Goal: Information Seeking & Learning: Check status

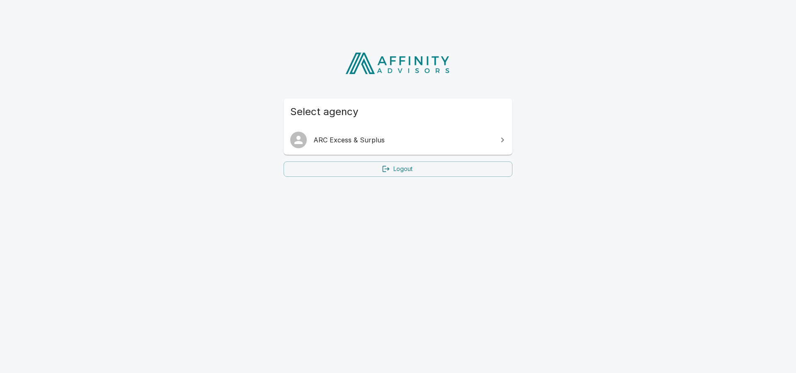
click at [372, 135] on span "ARC Excess & Surplus" at bounding box center [402, 140] width 179 height 10
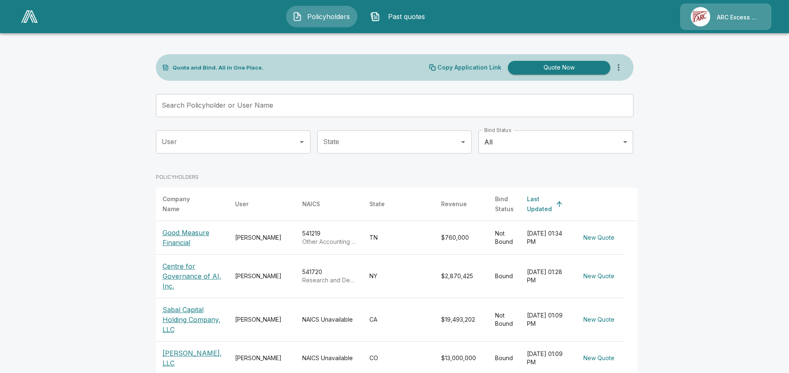
click at [328, 110] on input "Search Policyholder or User Name" at bounding box center [390, 105] width 468 height 23
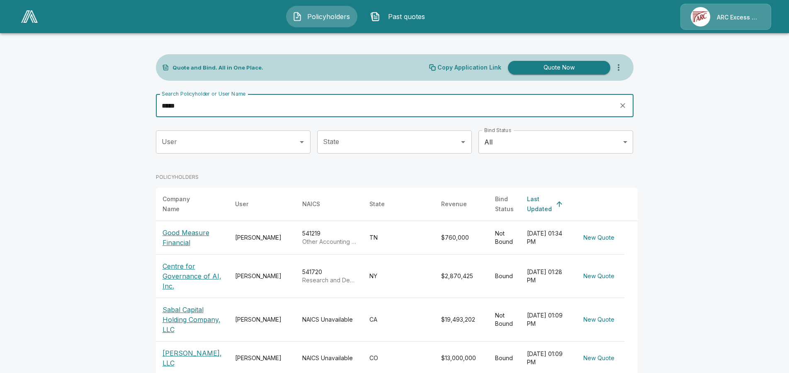
type input "*****"
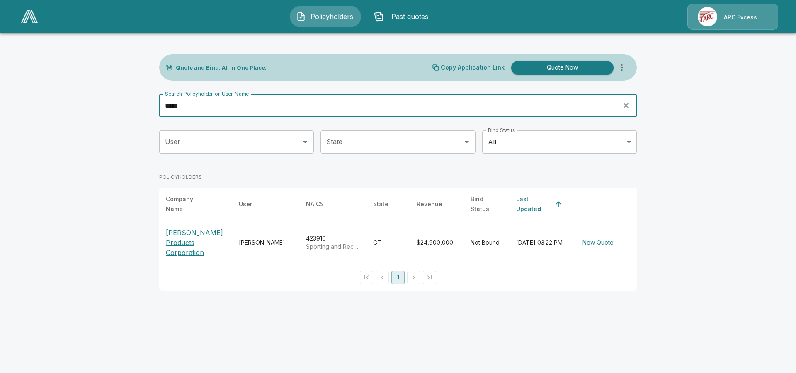
click at [203, 229] on p "Lyman Products Corporation" at bounding box center [196, 243] width 60 height 30
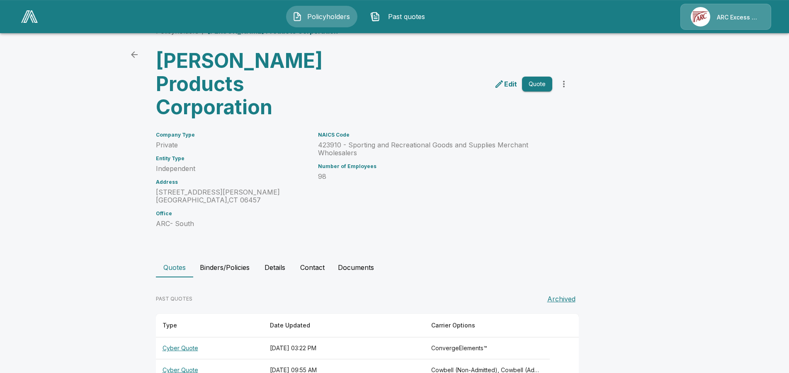
scroll to position [21, 0]
click at [193, 337] on th "Cyber Quote" at bounding box center [209, 348] width 107 height 22
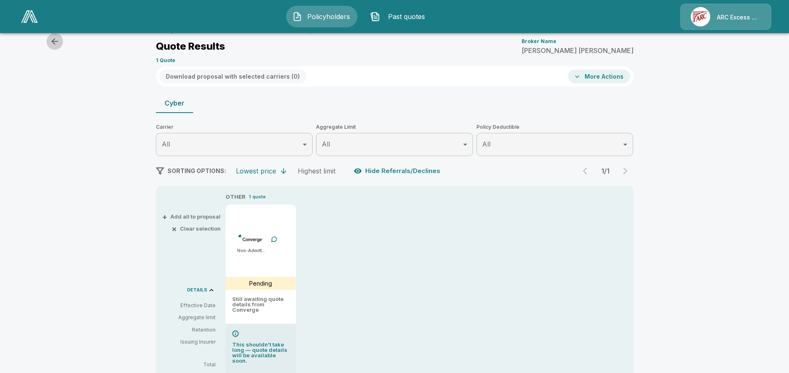
click at [49, 40] on button "button" at bounding box center [54, 41] width 17 height 17
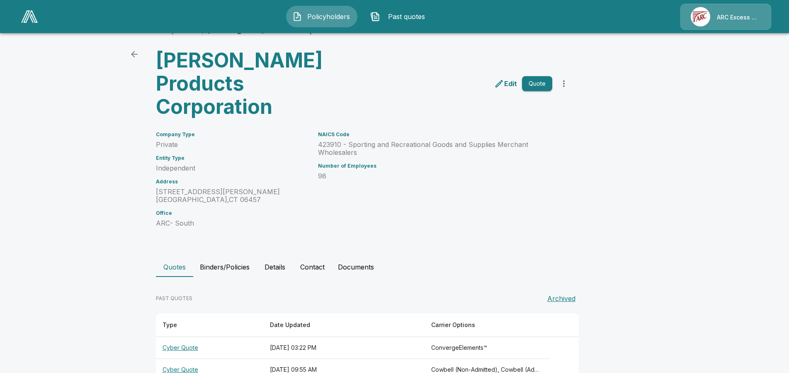
click at [194, 359] on th "Cyber Quote" at bounding box center [209, 370] width 107 height 22
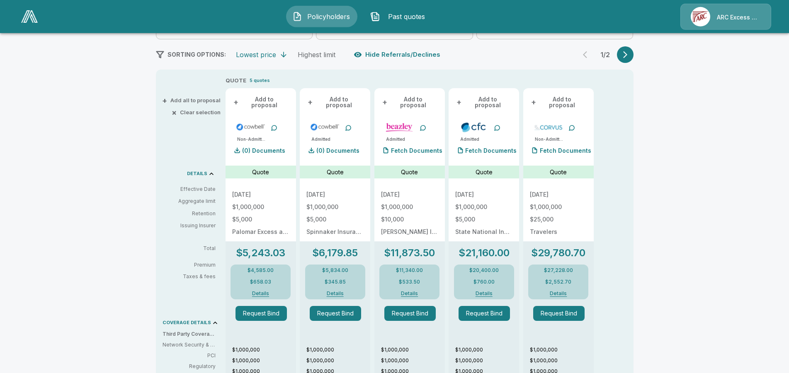
scroll to position [148, 0]
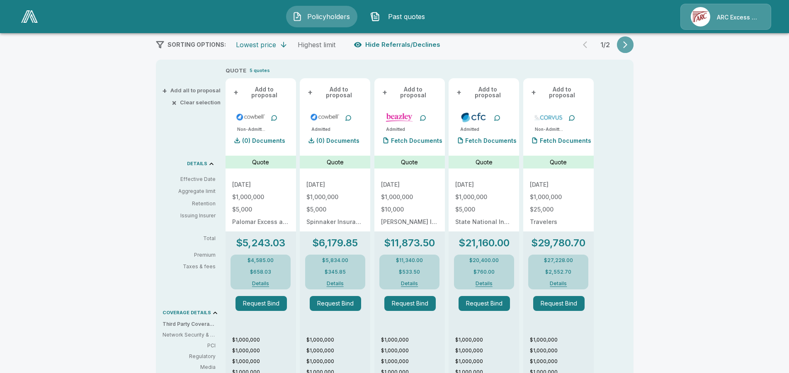
click at [633, 43] on button "button" at bounding box center [625, 44] width 17 height 17
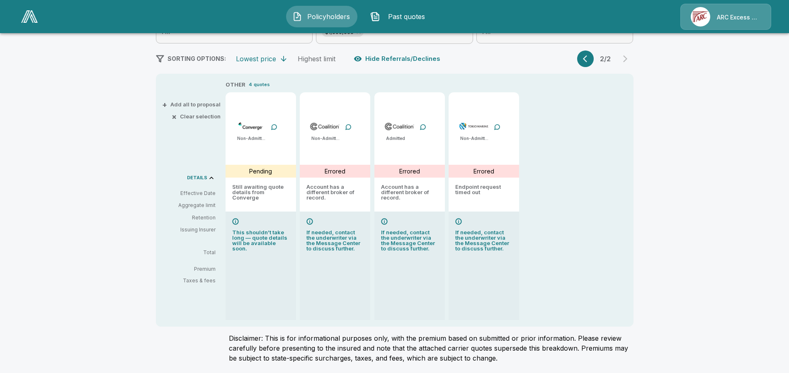
click at [590, 60] on icon "button" at bounding box center [587, 59] width 8 height 8
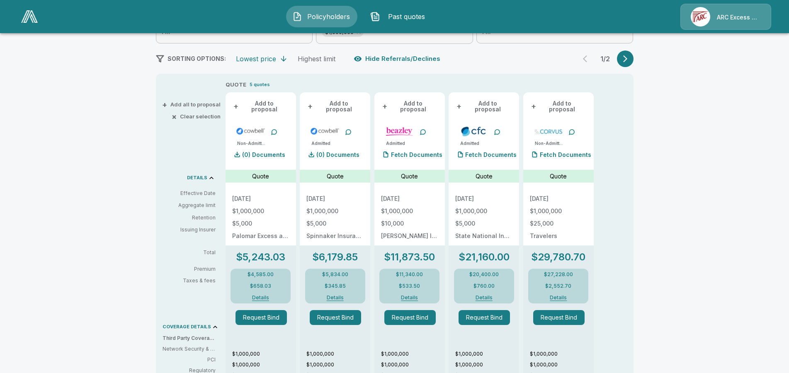
click at [413, 295] on button "Details" at bounding box center [409, 297] width 37 height 5
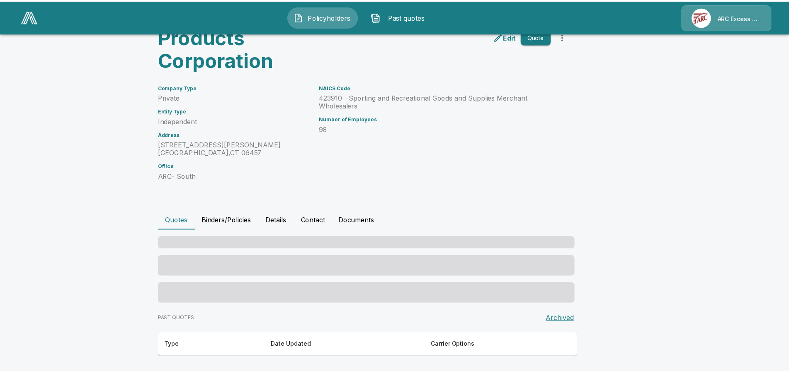
scroll to position [21, 0]
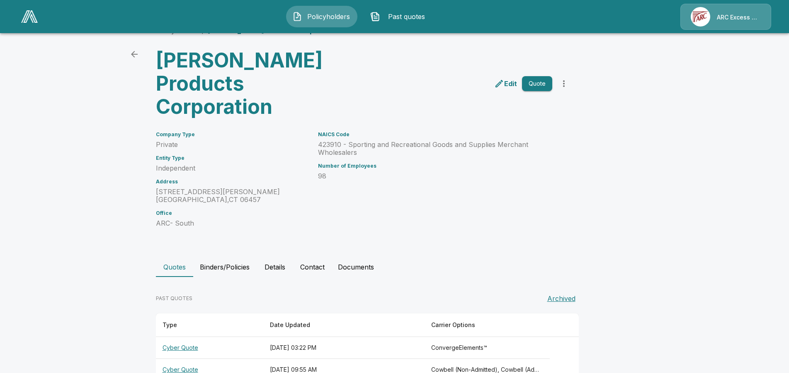
click at [196, 359] on th "Cyber Quote" at bounding box center [209, 370] width 107 height 22
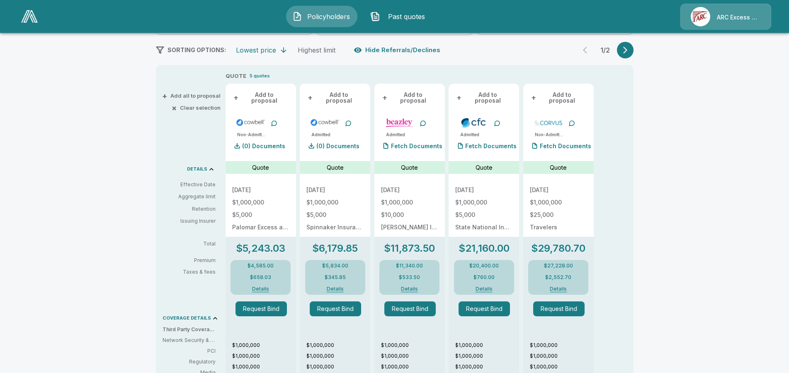
scroll to position [148, 0]
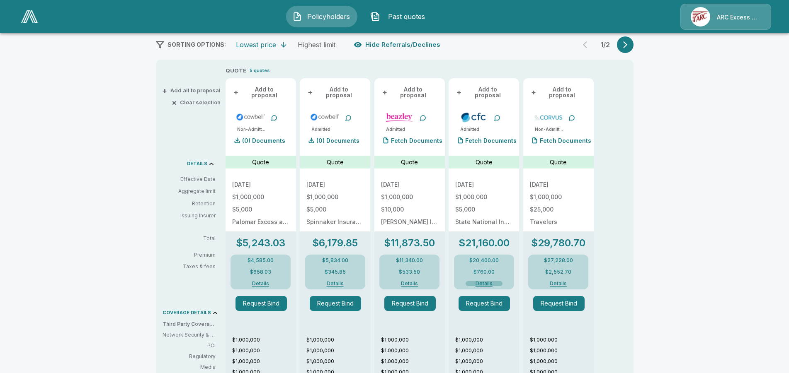
click at [488, 281] on button "Details" at bounding box center [483, 283] width 37 height 5
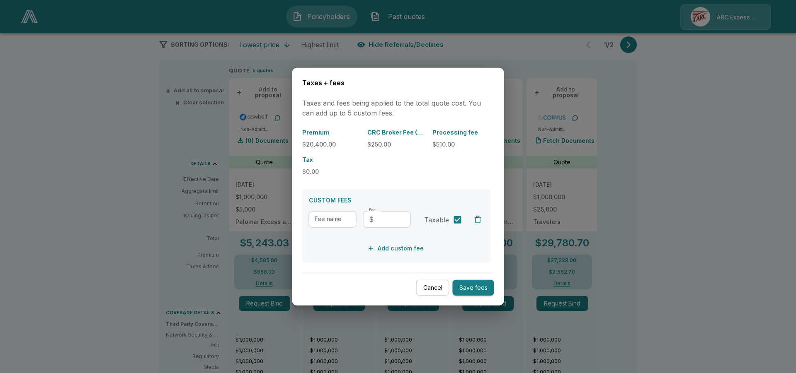
click at [433, 292] on button "Cancel" at bounding box center [432, 288] width 33 height 16
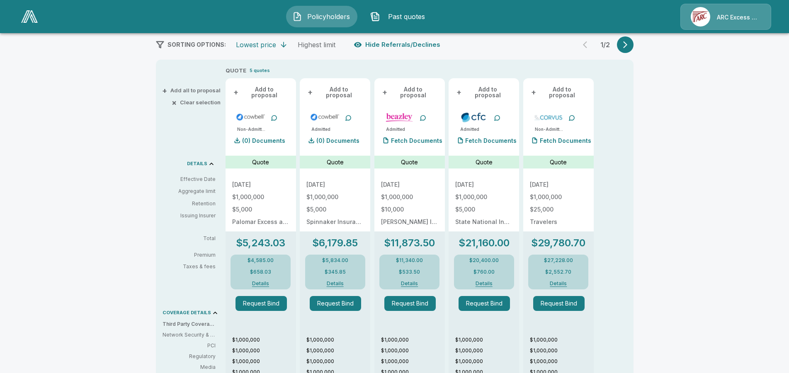
scroll to position [0, 0]
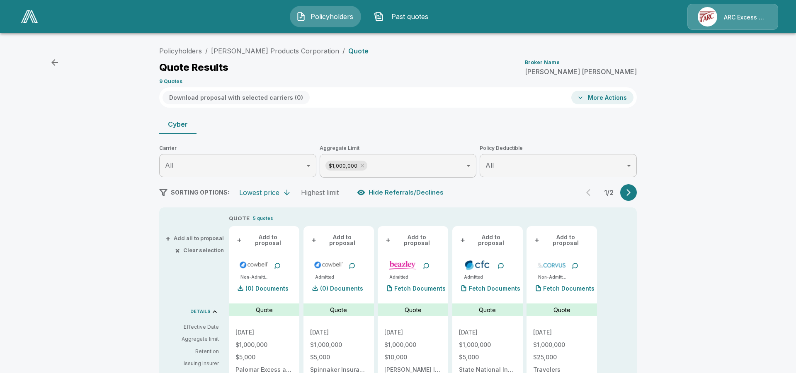
click at [580, 168] on body "Policyholders Past quotes ARC Excess & Surplus Policyholders / Lyman Products C…" at bounding box center [398, 375] width 796 height 751
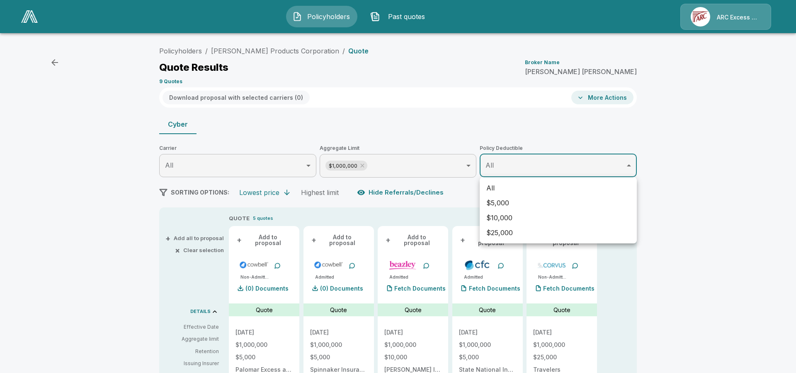
click at [540, 214] on li "$10,000" at bounding box center [557, 217] width 157 height 15
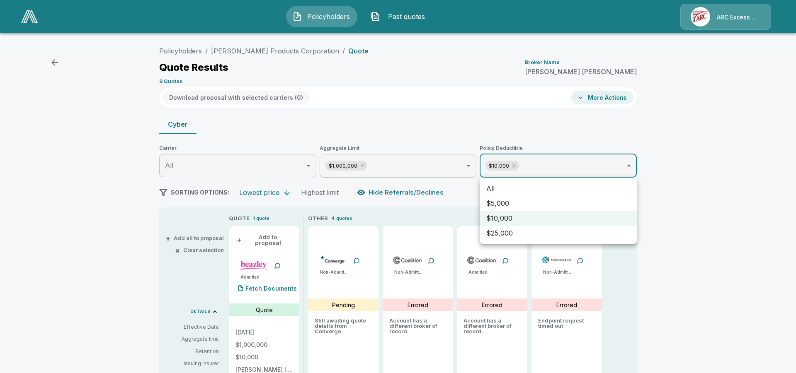
click at [711, 247] on div at bounding box center [398, 186] width 796 height 373
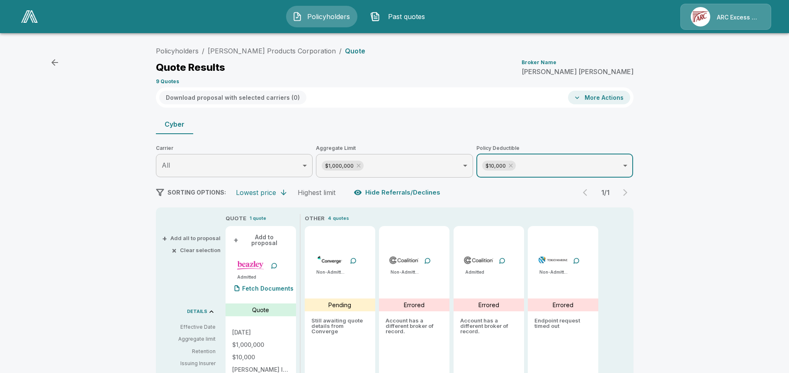
scroll to position [127, 0]
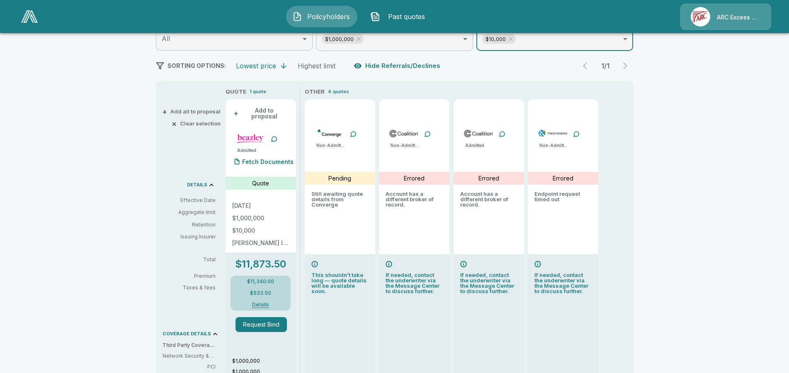
click at [550, 41] on body "Policyholders Past quotes ARC Excess & Surplus Policyholders / Lyman Products C…" at bounding box center [394, 248] width 789 height 751
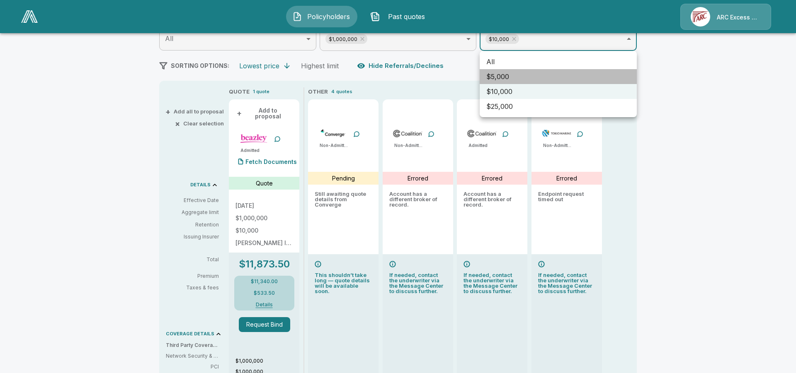
click at [513, 77] on li "$5,000" at bounding box center [557, 76] width 157 height 15
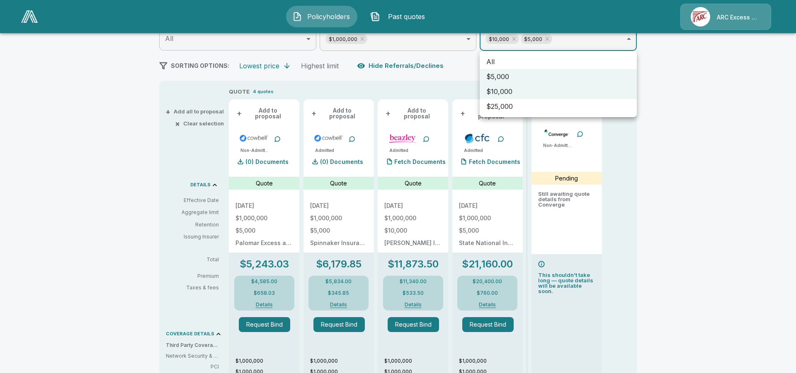
click at [700, 212] on div at bounding box center [398, 186] width 796 height 373
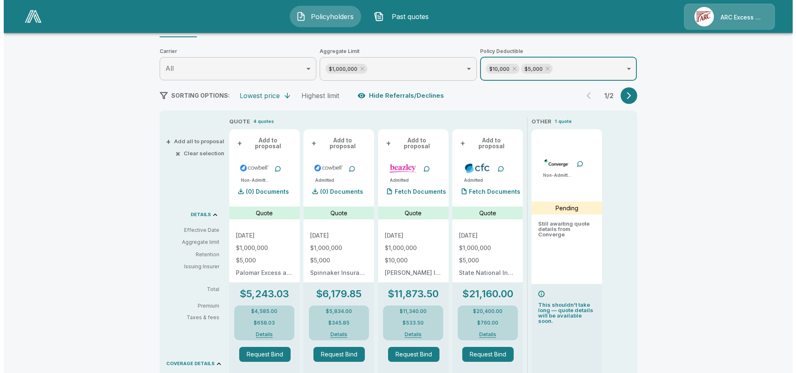
scroll to position [85, 0]
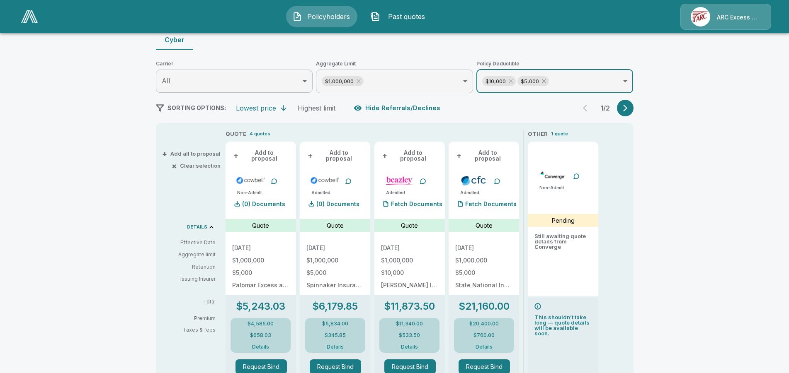
click at [545, 82] on icon at bounding box center [544, 82] width 4 height 4
type input "*****"
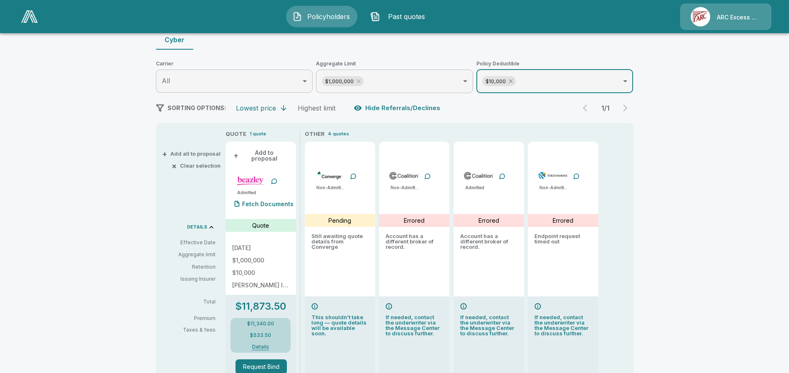
click at [514, 81] on icon at bounding box center [510, 81] width 7 height 7
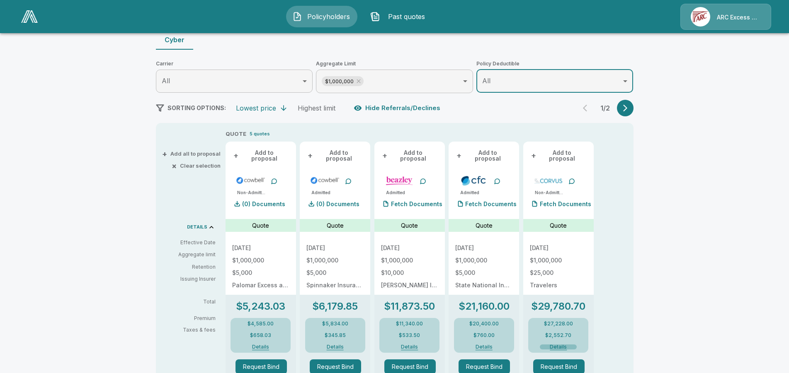
click at [566, 345] on button "Details" at bounding box center [558, 347] width 37 height 5
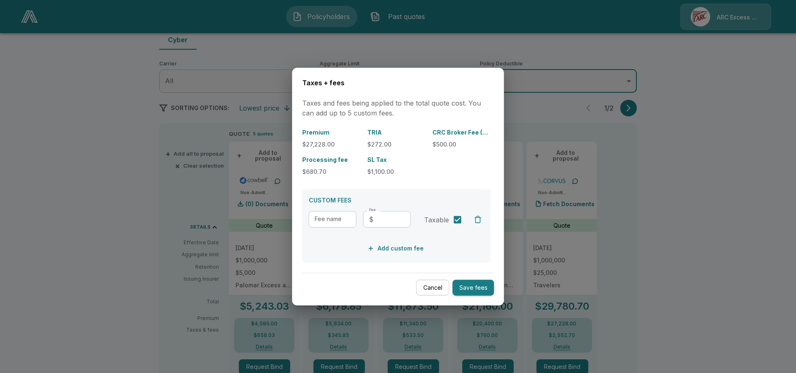
click at [429, 284] on button "Cancel" at bounding box center [432, 288] width 33 height 16
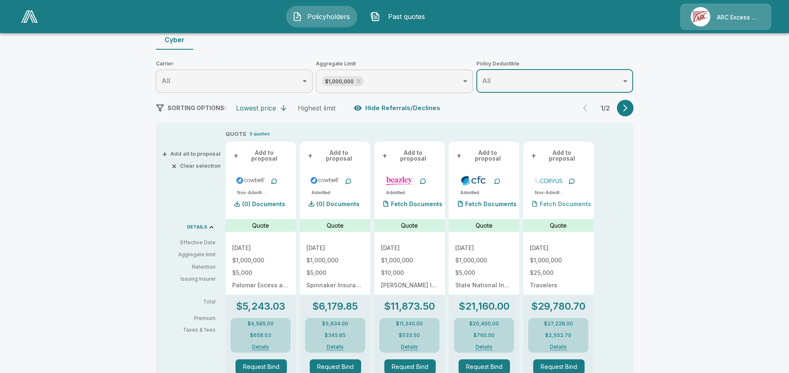
click at [554, 201] on p "Fetch Documents" at bounding box center [565, 204] width 51 height 6
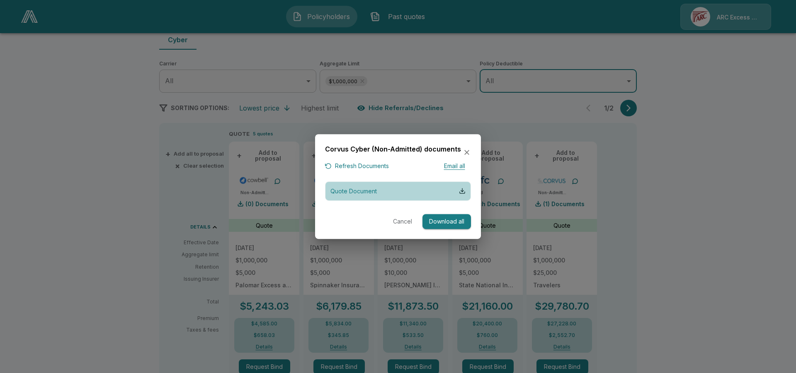
click at [349, 193] on p "Quote Document" at bounding box center [353, 191] width 46 height 9
